Goal: Contribute content

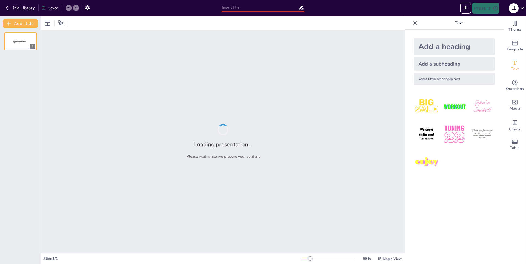
type input "Técnicas Básicas de Maquillaje para Principiantes"
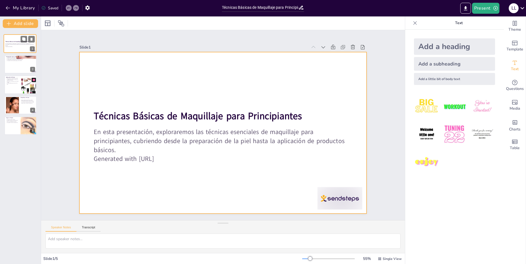
drag, startPoint x: 30, startPoint y: 44, endPoint x: 29, endPoint y: 48, distance: 3.6
click at [29, 35] on div "Técnicas Básicas de Maquillaje para Principiantes En esta presentación, explora…" at bounding box center [20, 35] width 32 height 0
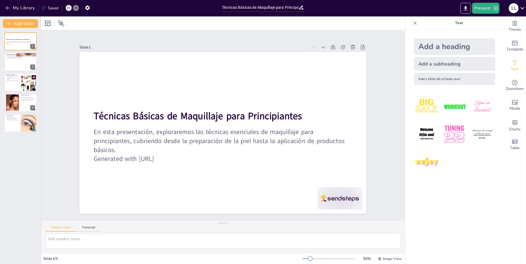
click at [457, 133] on img at bounding box center [454, 133] width 25 height 25
drag, startPoint x: 256, startPoint y: 63, endPoint x: 153, endPoint y: 132, distance: 123.6
click at [155, 130] on div "Técnicas Básicas de Maquillaje para Principiantes En esta presentación, explora…" at bounding box center [223, 132] width 287 height 161
drag, startPoint x: 155, startPoint y: 176, endPoint x: 147, endPoint y: 181, distance: 9.8
click at [147, 181] on div "Técnicas Básicas de Maquillaje para Principiantes En esta presentación, explora…" at bounding box center [222, 133] width 302 height 191
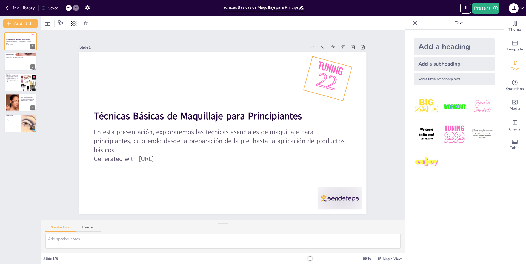
drag, startPoint x: 163, startPoint y: 149, endPoint x: 329, endPoint y: 80, distance: 180.6
click at [329, 112] on span "22" at bounding box center [336, 127] width 30 height 30
click at [434, 164] on img at bounding box center [426, 161] width 25 height 25
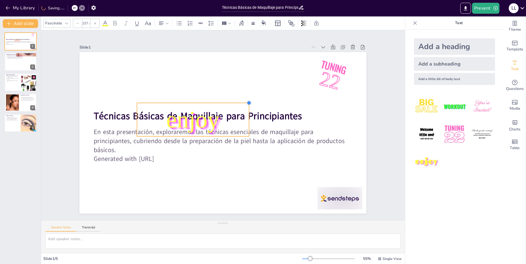
type input "153.5"
drag, startPoint x: 247, startPoint y: 99, endPoint x: 234, endPoint y: 101, distance: 13.3
click at [234, 101] on div "Técnicas Básicas de Maquillaje para Principiantes En esta presentación, explora…" at bounding box center [221, 133] width 314 height 218
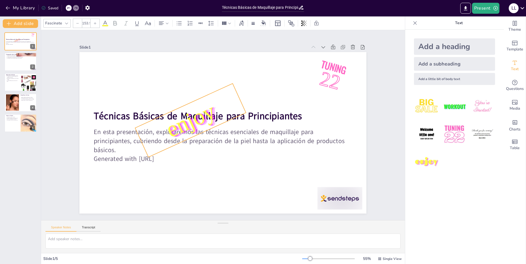
drag, startPoint x: 186, startPoint y: 143, endPoint x: 196, endPoint y: 139, distance: 10.8
click at [196, 139] on div "Técnicas Básicas de Maquillaje para Principiantes En esta presentación, explora…" at bounding box center [220, 132] width 323 height 242
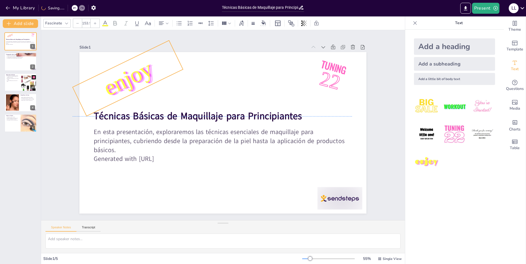
drag, startPoint x: 193, startPoint y: 115, endPoint x: 135, endPoint y: 82, distance: 67.4
click at [135, 82] on span "enjoy" at bounding box center [128, 78] width 57 height 45
click at [425, 110] on img at bounding box center [426, 106] width 25 height 25
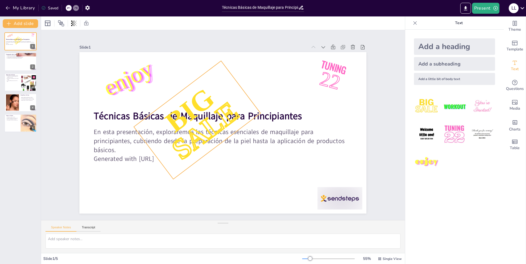
drag, startPoint x: 194, startPoint y: 160, endPoint x: 213, endPoint y: 144, distance: 24.7
click at [213, 144] on div "Técnicas Básicas de Maquillaje para Principiantes En esta presentación, explora…" at bounding box center [223, 132] width 287 height 161
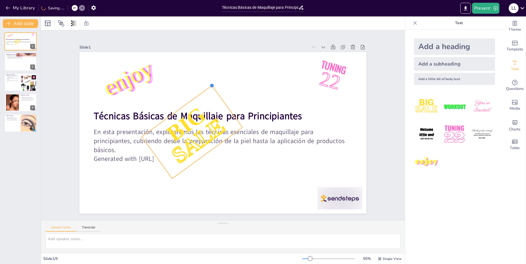
drag, startPoint x: 219, startPoint y: 58, endPoint x: 208, endPoint y: 83, distance: 26.5
click at [258, 107] on div at bounding box center [261, 110] width 6 height 6
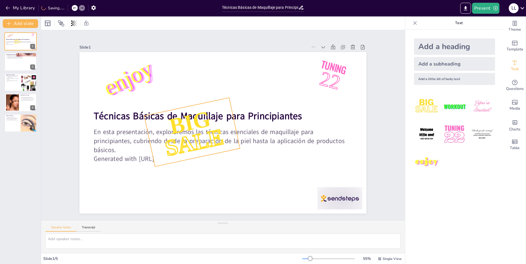
drag, startPoint x: 209, startPoint y: 157, endPoint x: 195, endPoint y: 164, distance: 15.7
click at [195, 164] on div "Técnicas Básicas de Maquillaje para Principiantes En esta presentación, explora…" at bounding box center [223, 132] width 287 height 161
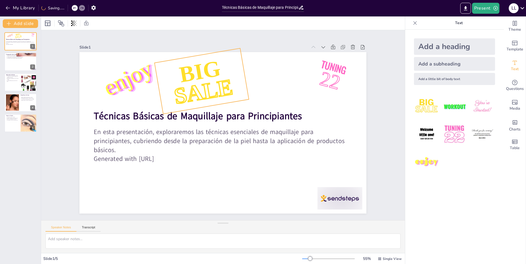
drag, startPoint x: 206, startPoint y: 136, endPoint x: 213, endPoint y: 90, distance: 46.4
click at [213, 90] on span "SALE" at bounding box center [203, 91] width 62 height 34
click at [483, 111] on img at bounding box center [482, 106] width 25 height 25
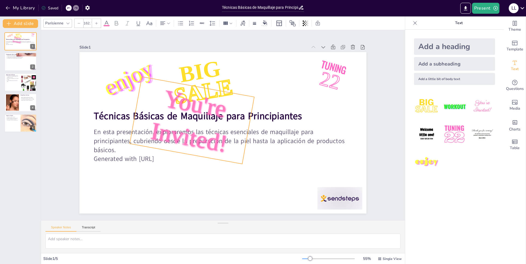
drag, startPoint x: 190, startPoint y: 161, endPoint x: 180, endPoint y: 166, distance: 11.4
click at [180, 166] on div "Técnicas Básicas de Maquillaje para Principiantes En esta presentación, explora…" at bounding box center [215, 125] width 161 height 287
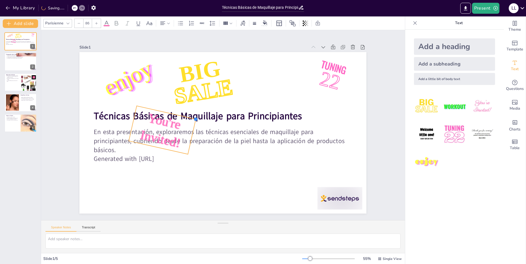
type input "85.7"
drag, startPoint x: 251, startPoint y: 96, endPoint x: 191, endPoint y: 121, distance: 64.8
click at [191, 121] on div "Técnicas Básicas de Maquillaje para Principiantes En esta presentación, explora…" at bounding box center [218, 131] width 327 height 299
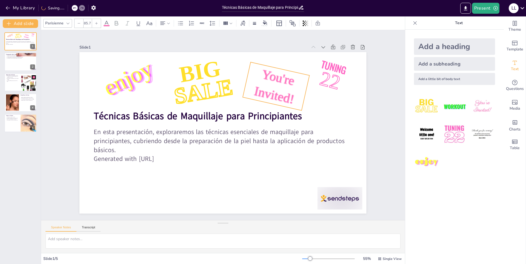
drag, startPoint x: 165, startPoint y: 124, endPoint x: 279, endPoint y: 80, distance: 122.1
click at [279, 80] on span "You're Invited!" at bounding box center [274, 86] width 43 height 39
click at [14, 62] on div at bounding box center [20, 62] width 33 height 19
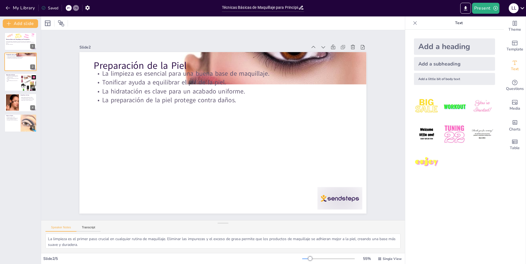
click at [482, 134] on img at bounding box center [482, 133] width 25 height 25
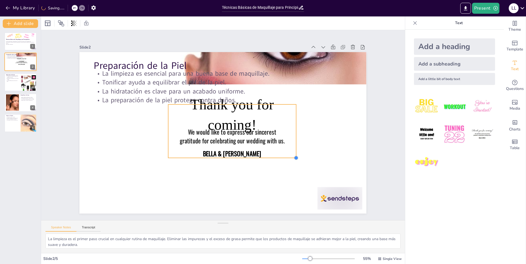
drag, startPoint x: 220, startPoint y: 124, endPoint x: 288, endPoint y: 154, distance: 74.5
click at [288, 154] on div "Preparación de la Piel La limpieza es esencial para una buena base de maquillaj…" at bounding box center [223, 132] width 287 height 161
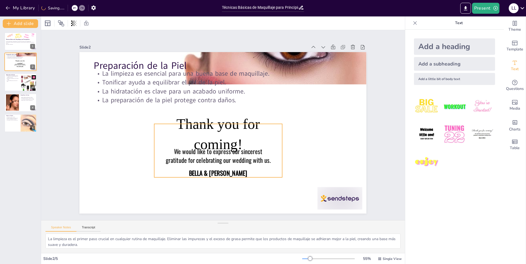
drag, startPoint x: 240, startPoint y: 121, endPoint x: 228, endPoint y: 139, distance: 22.0
click at [228, 139] on span "Thank you for coming!" at bounding box center [218, 134] width 83 height 36
click at [17, 83] on div at bounding box center [20, 82] width 33 height 19
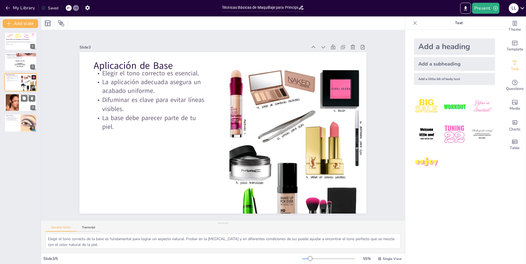
click at [30, 102] on div at bounding box center [20, 102] width 33 height 19
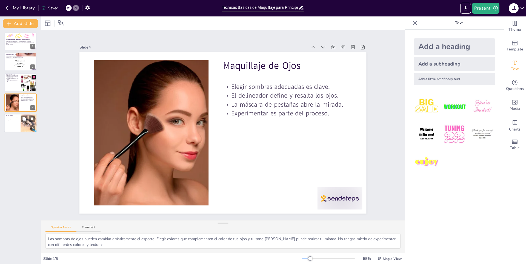
click at [16, 128] on div at bounding box center [20, 123] width 33 height 19
type textarea "El rubor es un paso importante que a menudo se pasa por alto. Aplicar rubor en …"
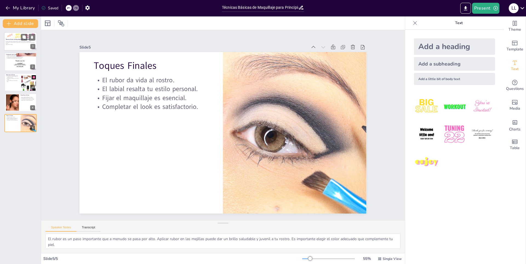
click at [28, 43] on p "En esta presentación, exploraremos las técnicas esenciales de maquillaje para p…" at bounding box center [21, 42] width 30 height 3
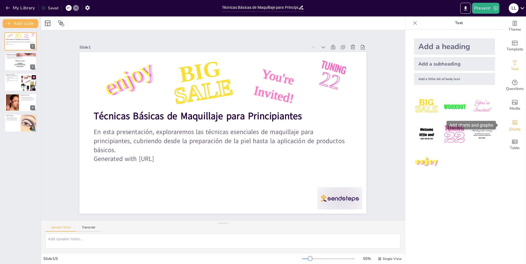
click at [514, 131] on span "Charts" at bounding box center [515, 129] width 12 height 6
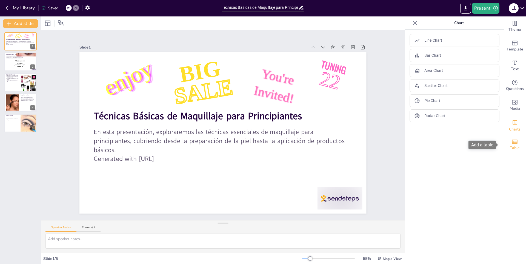
click at [513, 145] on span "Table" at bounding box center [515, 148] width 10 height 6
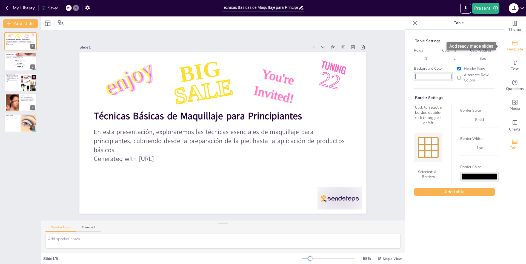
click at [515, 47] on span "Template" at bounding box center [515, 49] width 17 height 6
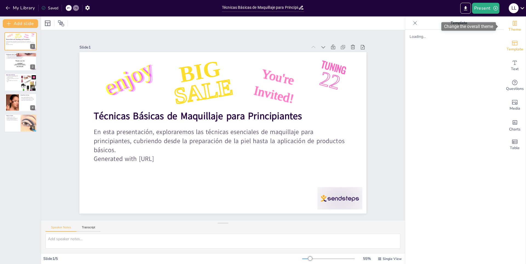
click at [510, 27] on span "Theme" at bounding box center [515, 30] width 13 height 6
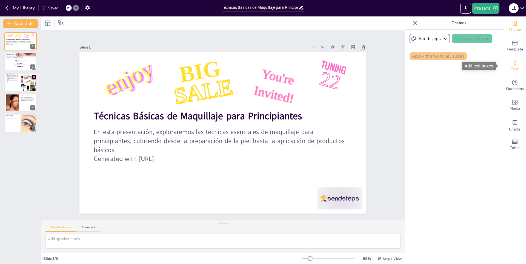
click at [515, 71] on div "Text" at bounding box center [515, 66] width 22 height 20
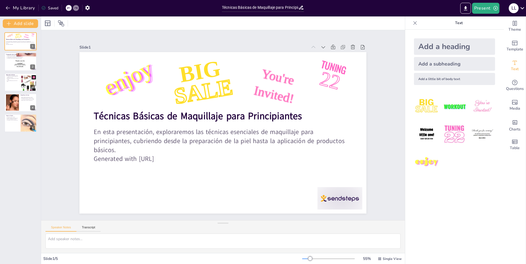
click at [447, 48] on div "Add a heading" at bounding box center [454, 46] width 81 height 16
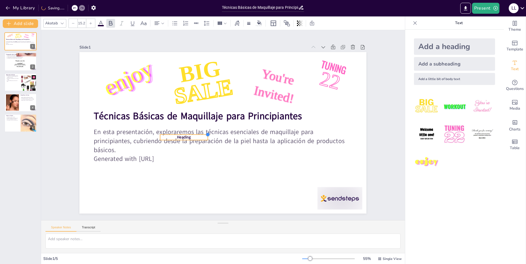
type input "14.3"
drag, startPoint x: 283, startPoint y: 124, endPoint x: 149, endPoint y: 134, distance: 134.4
click at [147, 135] on div "Técnicas Básicas de Maquillaje para Principiantes En esta presentación, explora…" at bounding box center [223, 132] width 287 height 161
drag, startPoint x: 172, startPoint y: 135, endPoint x: 347, endPoint y: 191, distance: 184.3
click at [345, 198] on p "Heading" at bounding box center [344, 199] width 26 height 3
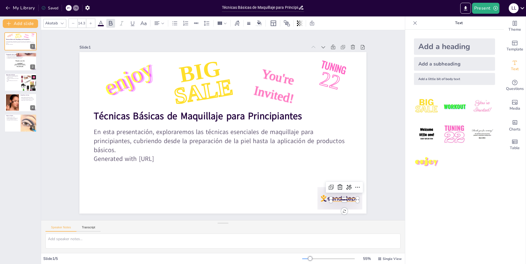
click at [390, 139] on div "Slide 1 Técnicas Básicas de Maquillaje para Principiantes En esta presentación,…" at bounding box center [223, 125] width 364 height 190
click at [414, 23] on icon at bounding box center [416, 23] width 4 height 4
